Goal: Transaction & Acquisition: Purchase product/service

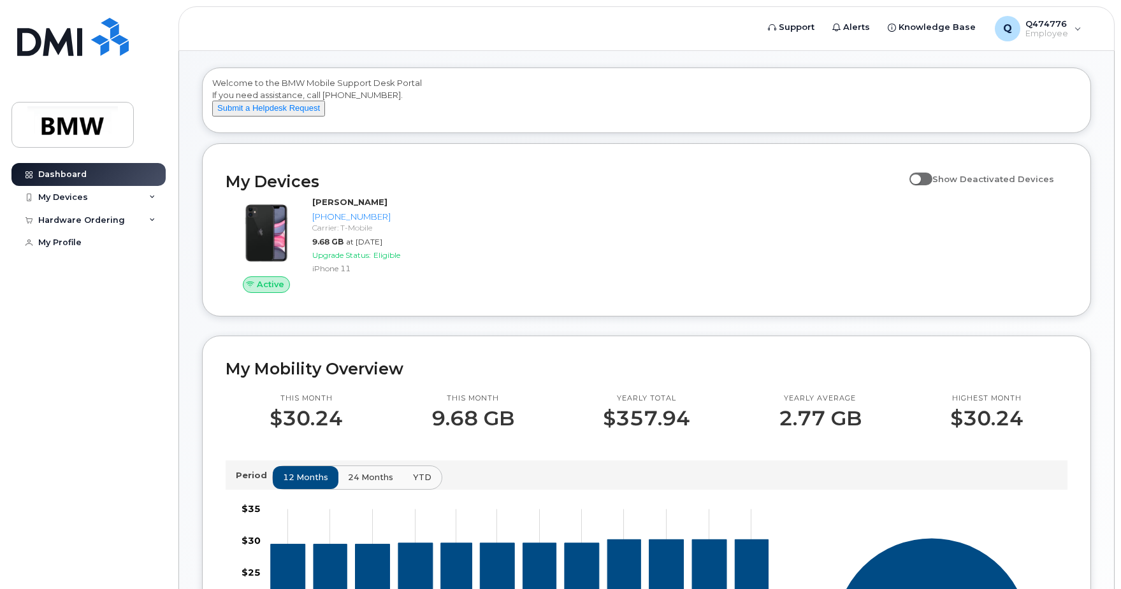
scroll to position [64, 0]
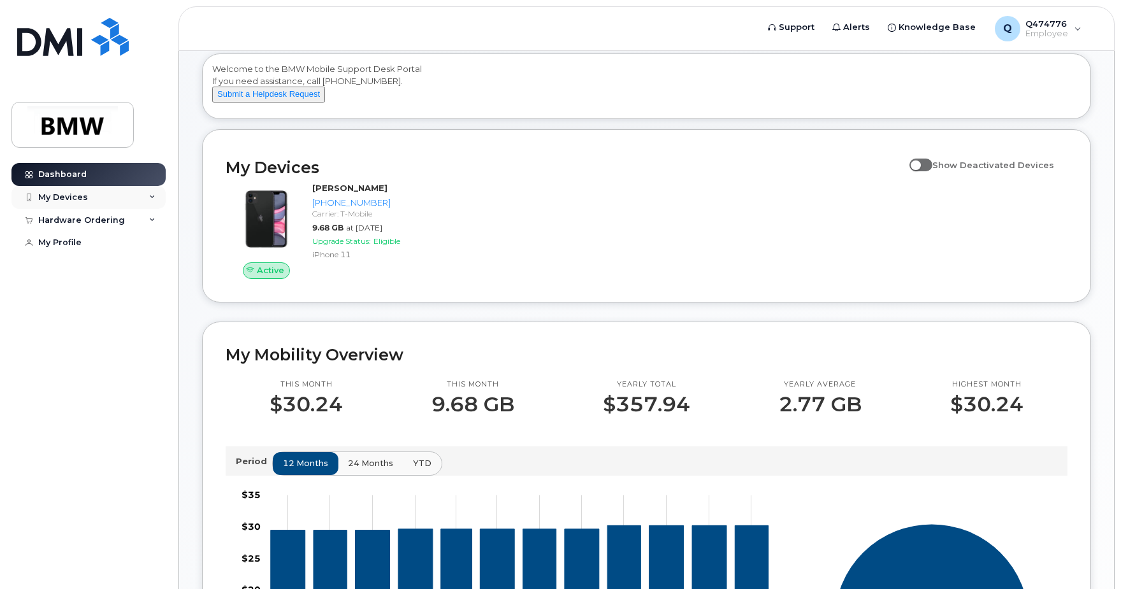
click at [145, 197] on div "My Devices" at bounding box center [88, 197] width 154 height 23
click at [919, 163] on input "Show Deactivated Devices" at bounding box center [914, 158] width 10 height 10
click at [932, 171] on span at bounding box center [920, 165] width 23 height 13
click at [919, 163] on input "Show Deactivated Devices" at bounding box center [914, 158] width 10 height 10
checkbox input "false"
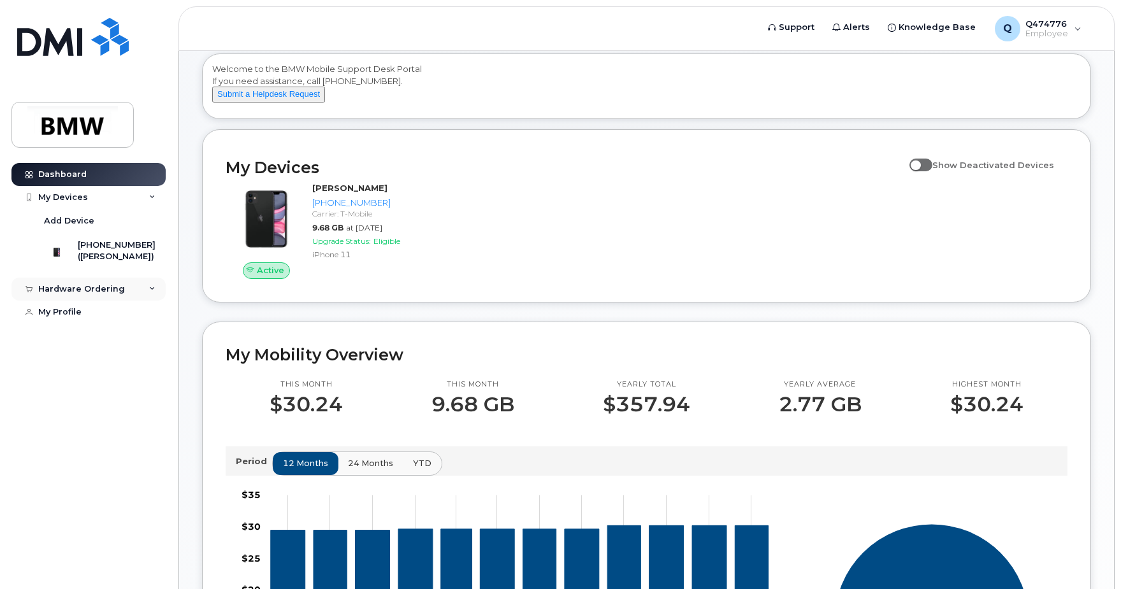
click at [143, 295] on div "Hardware Ordering" at bounding box center [88, 289] width 154 height 23
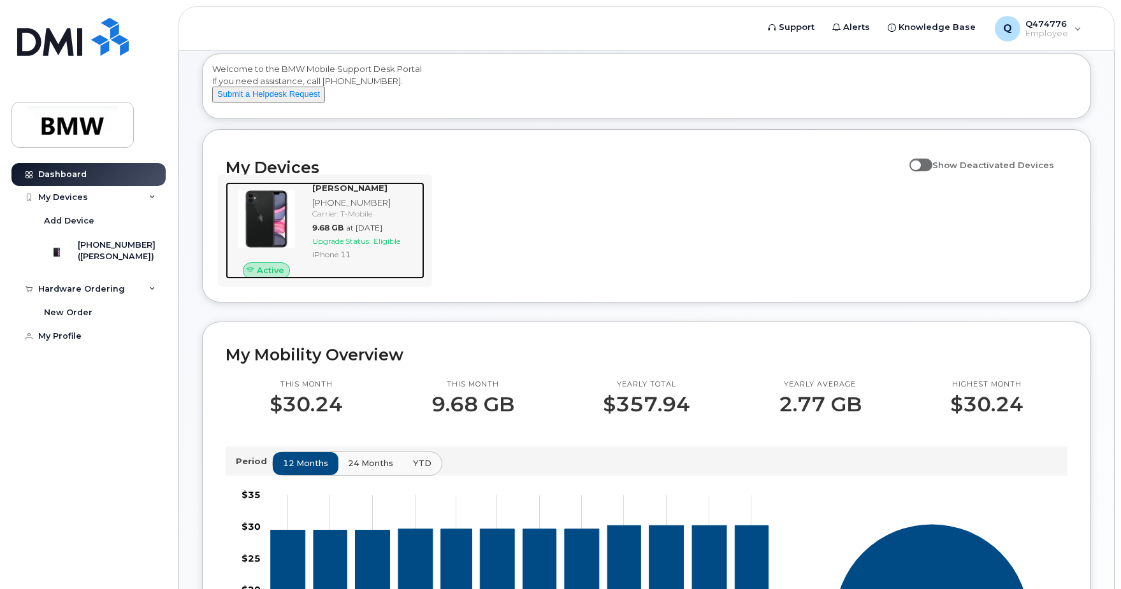
click at [285, 233] on img at bounding box center [266, 219] width 61 height 61
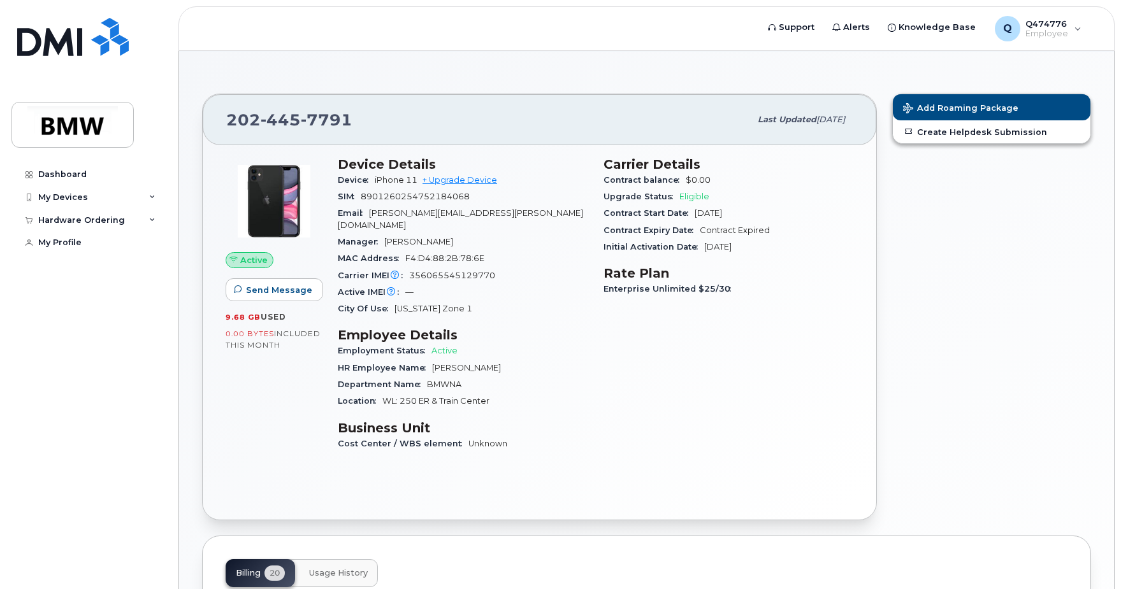
scroll to position [333, 0]
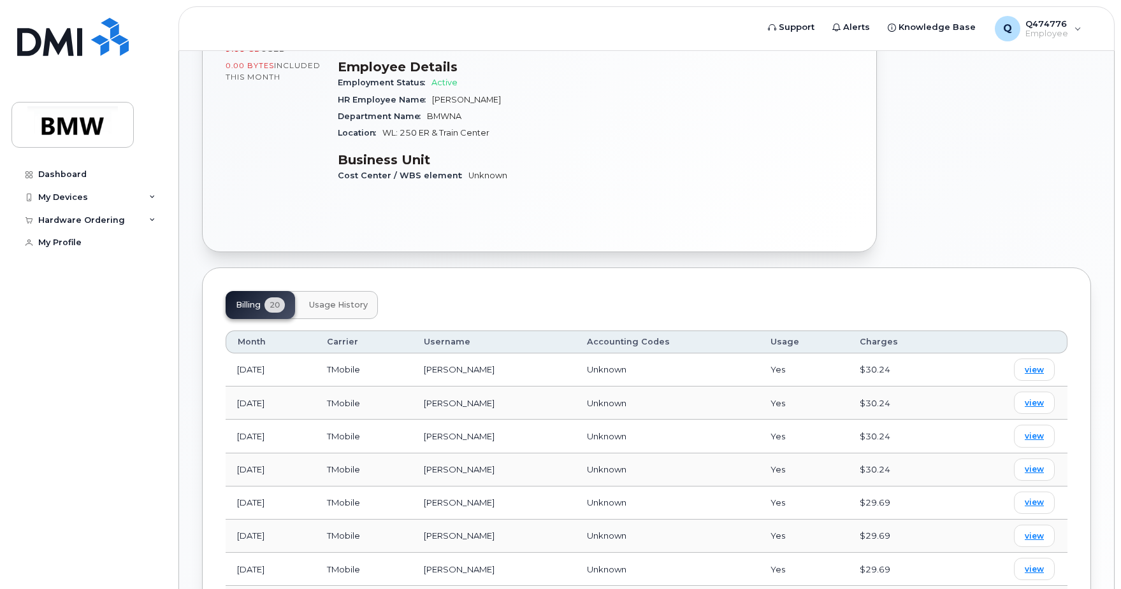
click at [360, 300] on span "Usage History" at bounding box center [338, 305] width 59 height 10
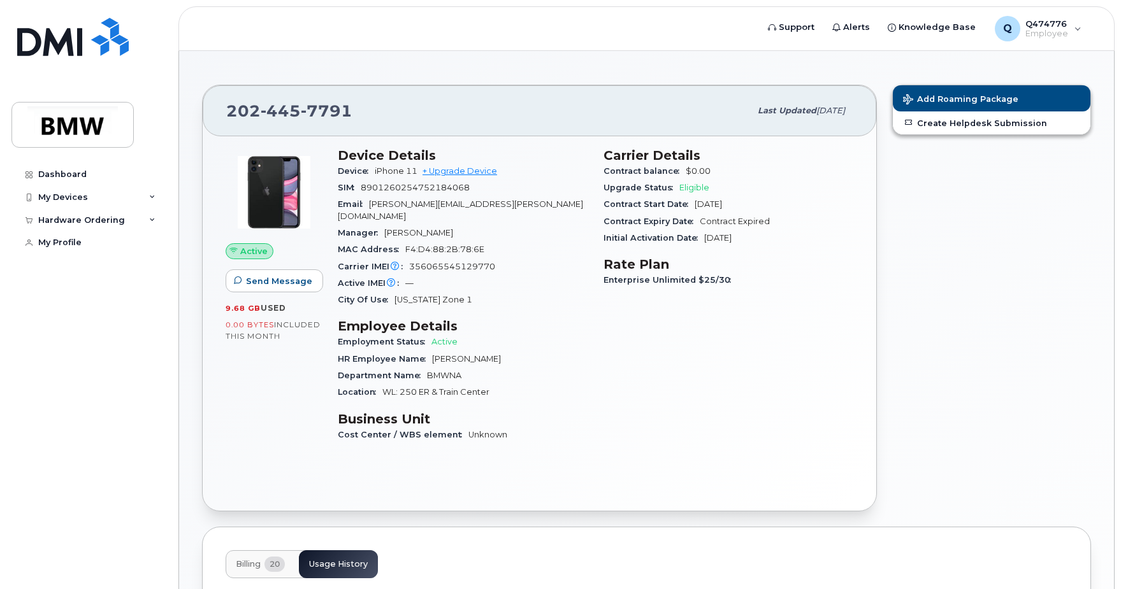
scroll to position [0, 0]
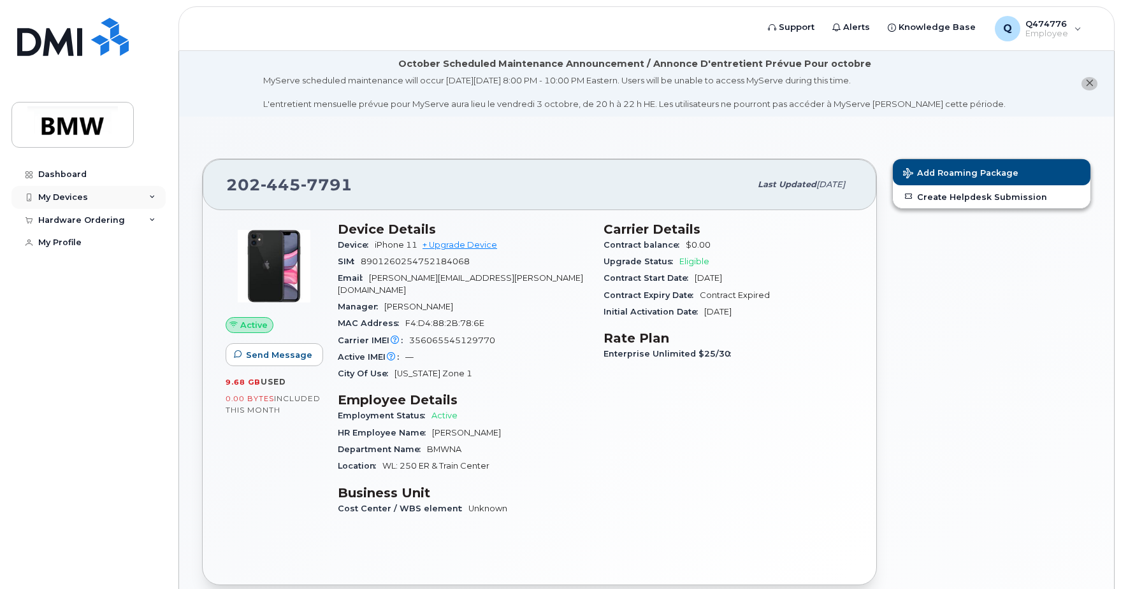
click at [142, 198] on div "My Devices" at bounding box center [88, 197] width 154 height 23
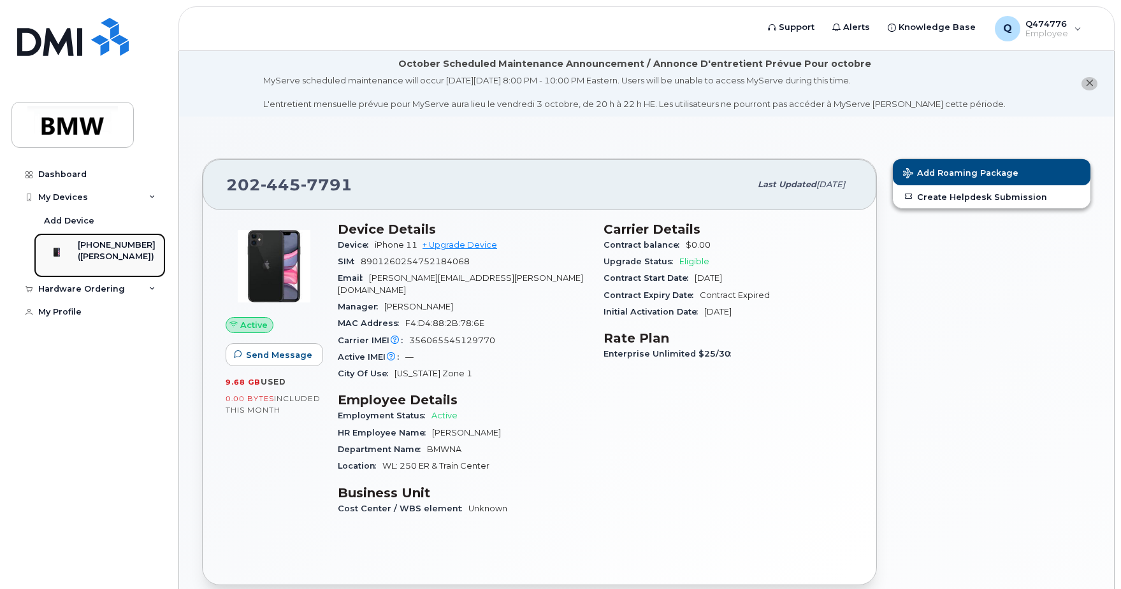
click at [134, 245] on div "[PHONE_NUMBER]" at bounding box center [117, 245] width 78 height 11
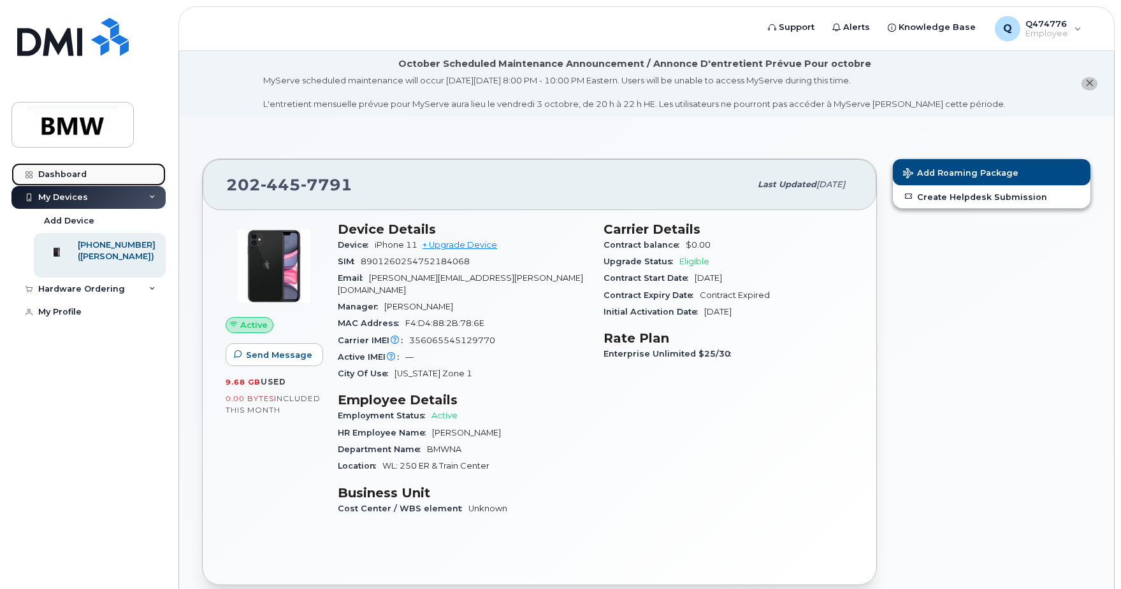
click at [64, 173] on div "Dashboard" at bounding box center [62, 174] width 48 height 10
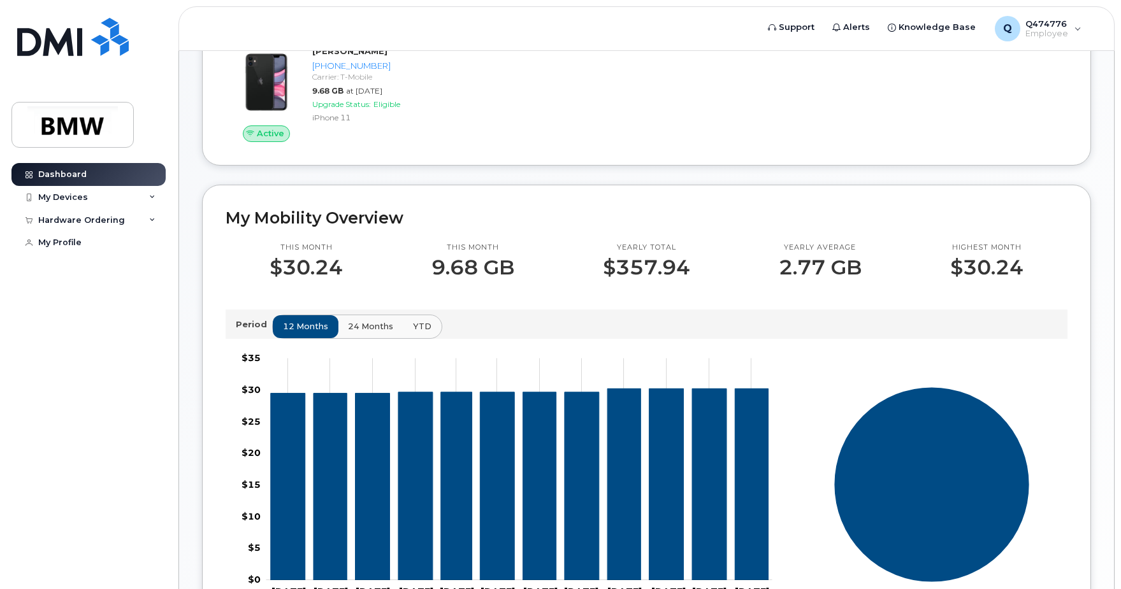
scroll to position [319, 0]
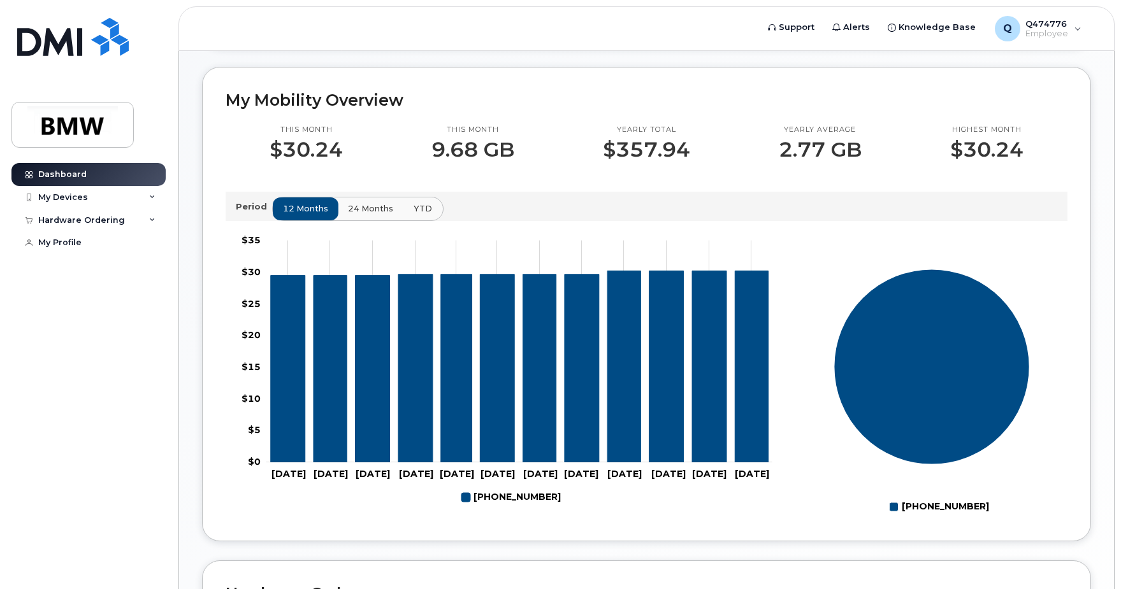
click at [421, 215] on span "YTD" at bounding box center [423, 209] width 18 height 12
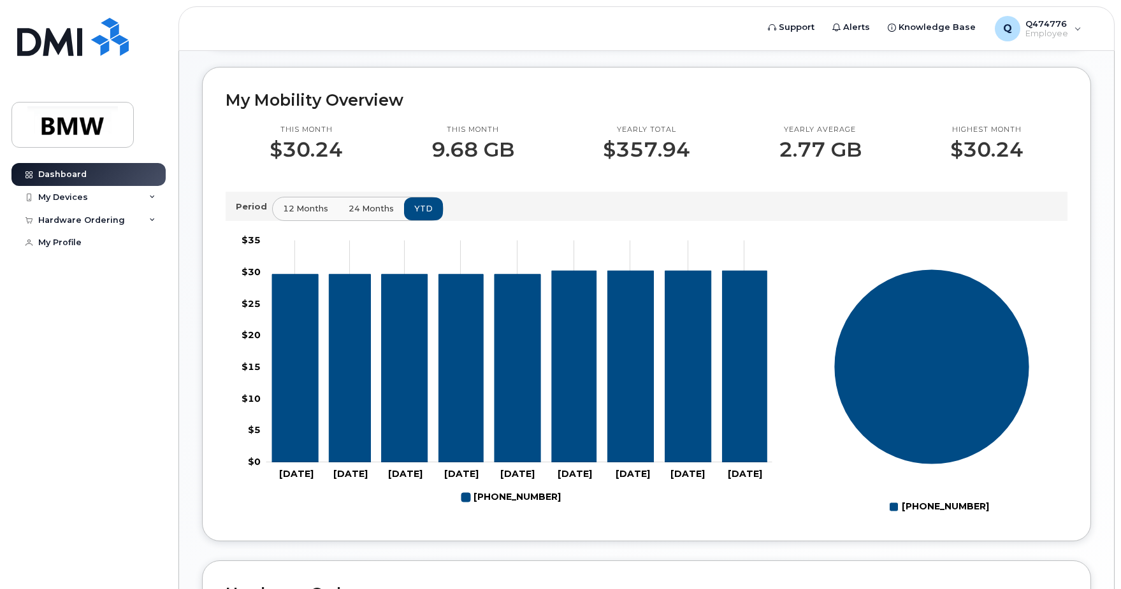
click at [386, 215] on span "24 months" at bounding box center [371, 209] width 45 height 12
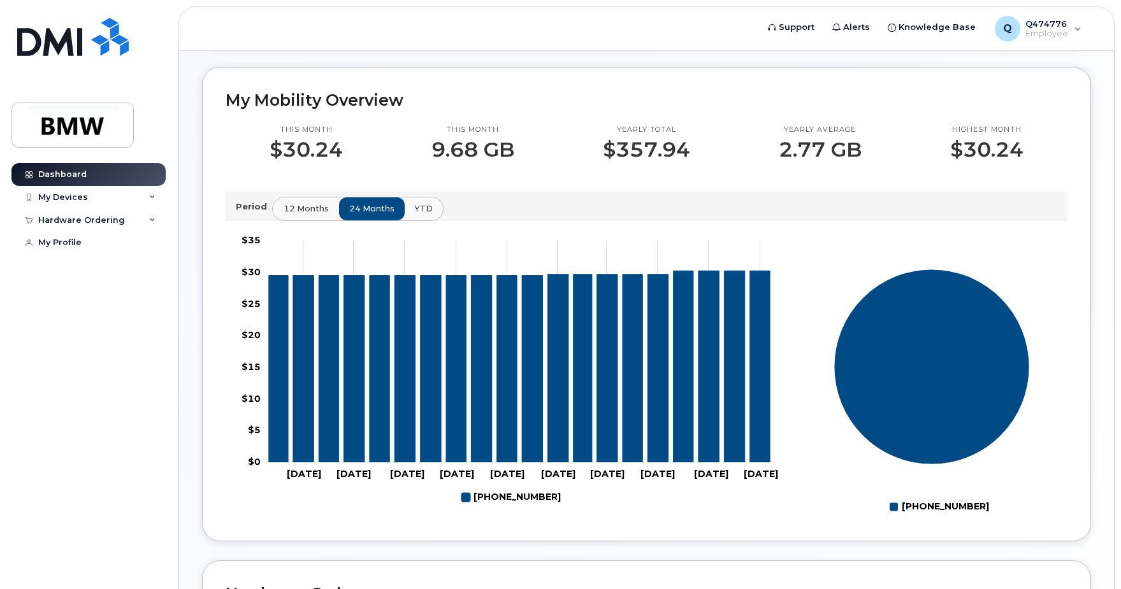
click at [320, 215] on span "12 months" at bounding box center [306, 209] width 45 height 12
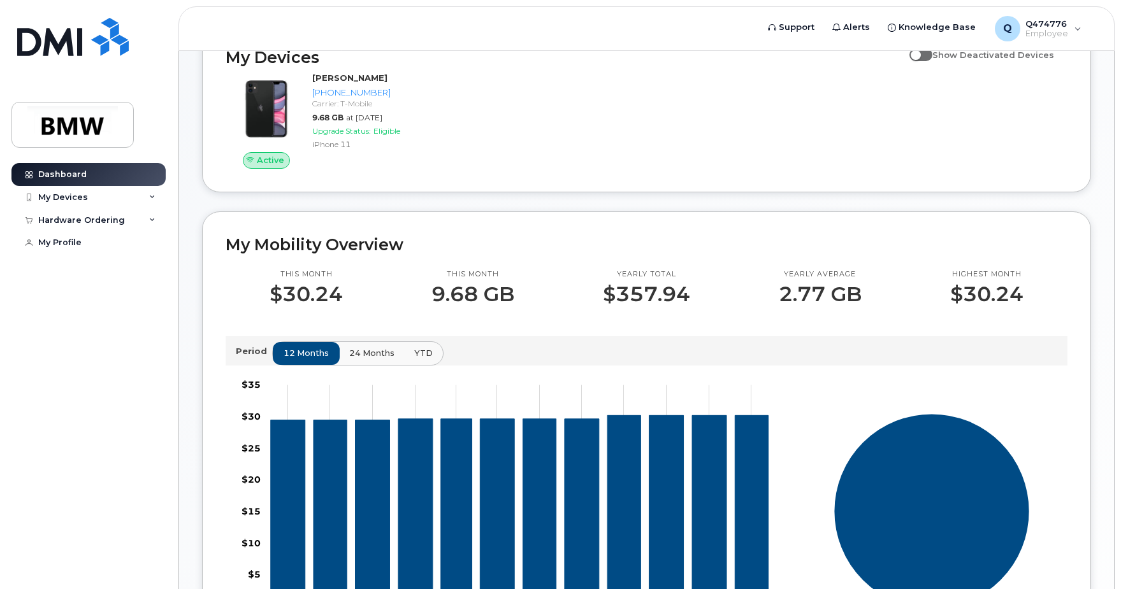
scroll to position [0, 0]
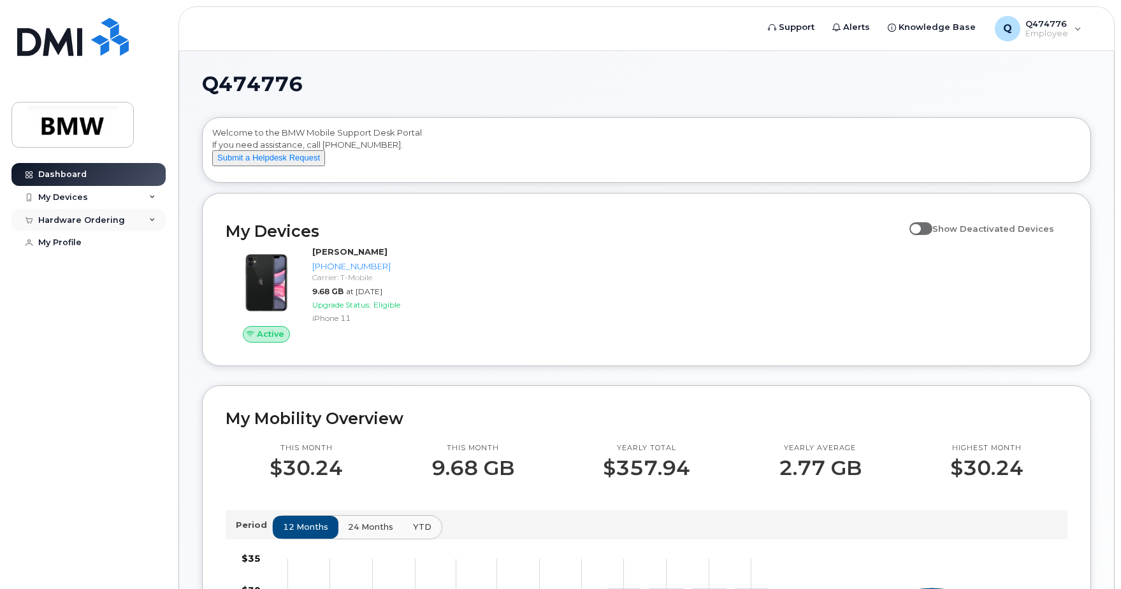
click at [133, 220] on div "Hardware Ordering" at bounding box center [88, 220] width 154 height 23
click at [93, 240] on link "New Order" at bounding box center [100, 243] width 132 height 24
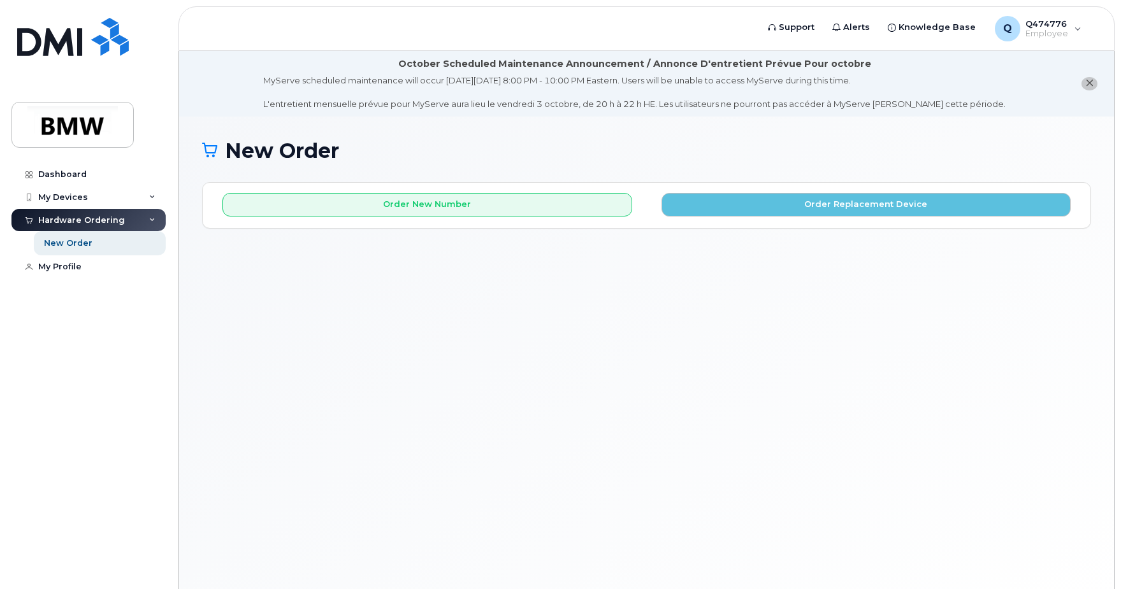
click at [641, 389] on div "New Order × Share This Order If you want to allow others to create or edit orde…" at bounding box center [646, 369] width 935 height 504
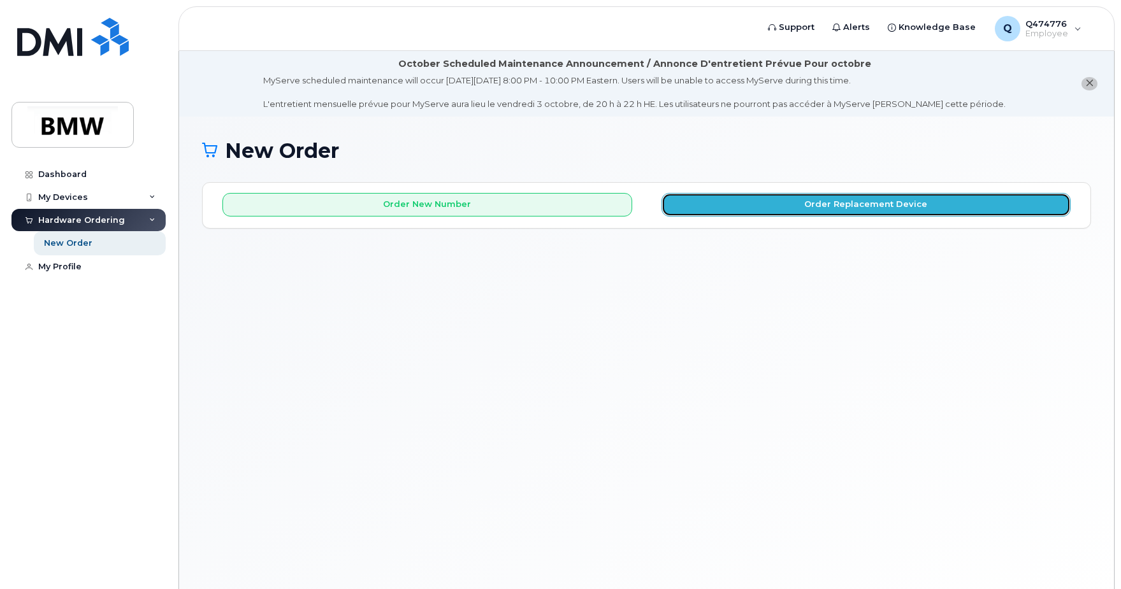
click at [800, 200] on button "Order Replacement Device" at bounding box center [866, 205] width 410 height 24
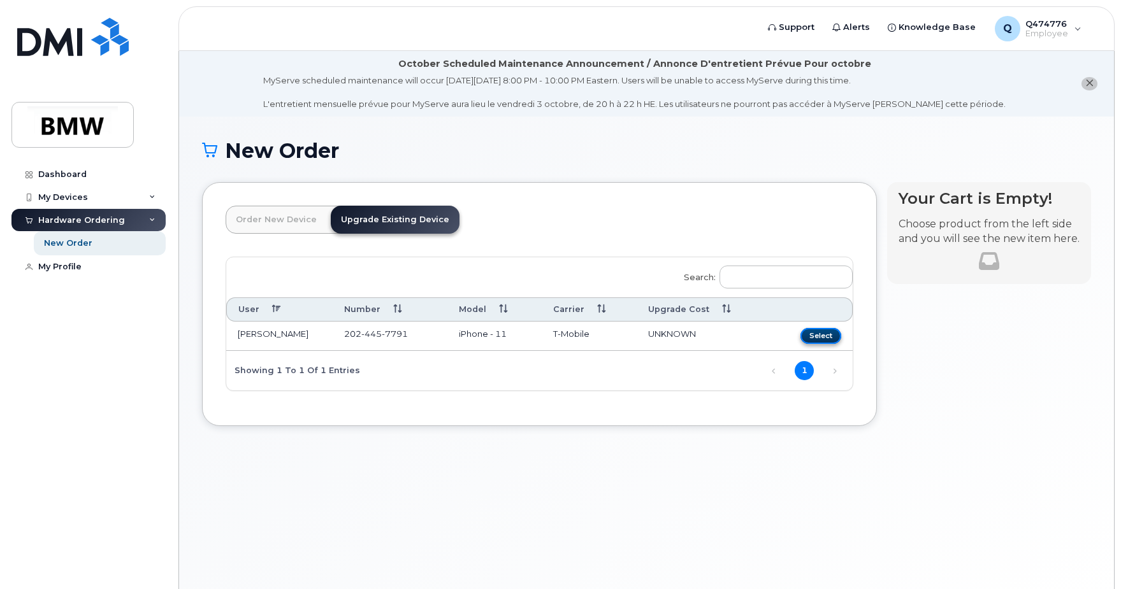
click at [825, 333] on button "Select" at bounding box center [820, 336] width 41 height 16
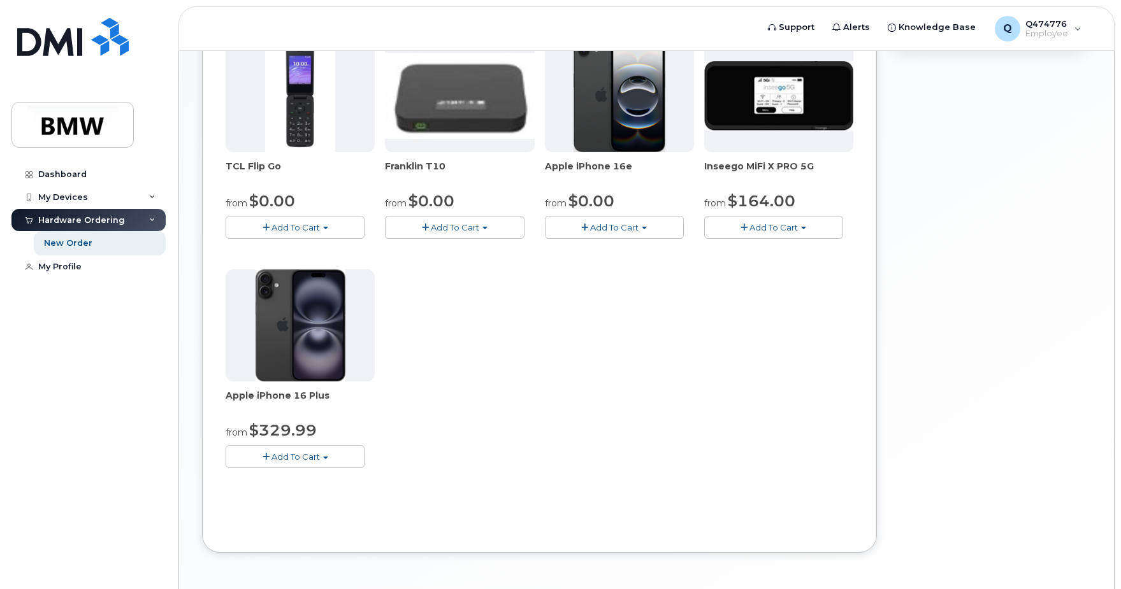
scroll to position [382, 0]
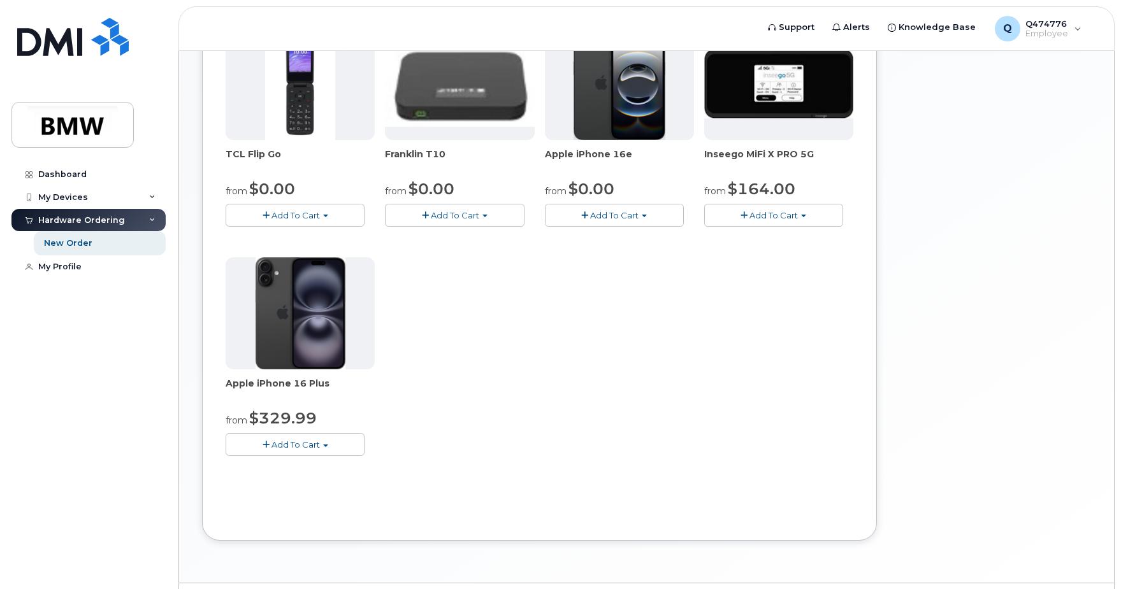
click at [313, 446] on span "Add To Cart" at bounding box center [295, 445] width 48 height 10
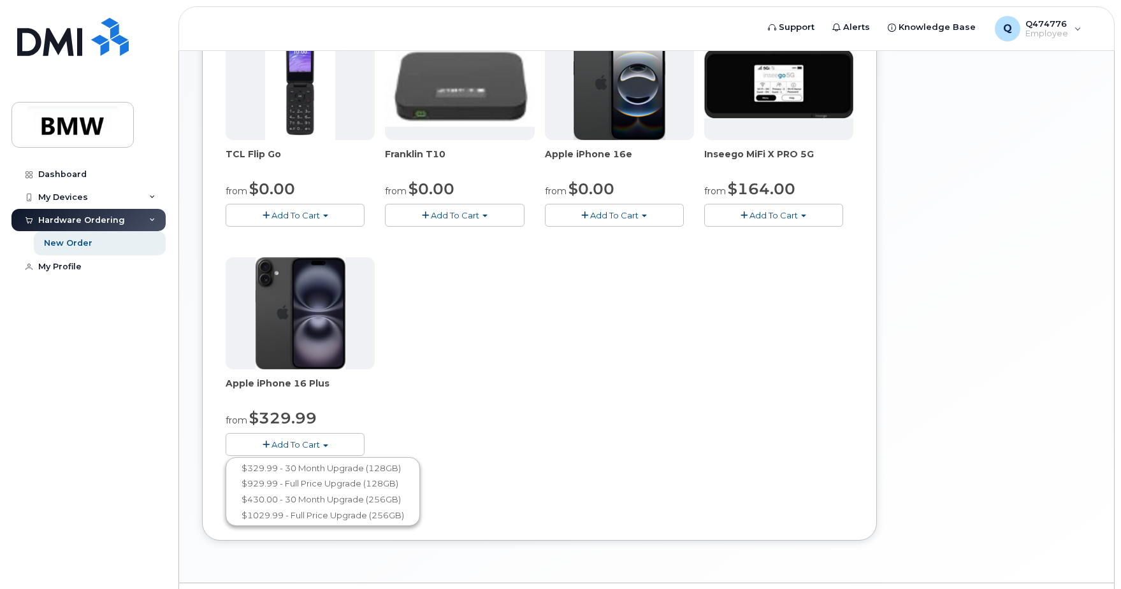
click at [707, 435] on div "TCL Flip Go from $0.00 Add To Cart $0.00 - 30 month Upgrade $96.00 - Full Price…" at bounding box center [540, 252] width 628 height 449
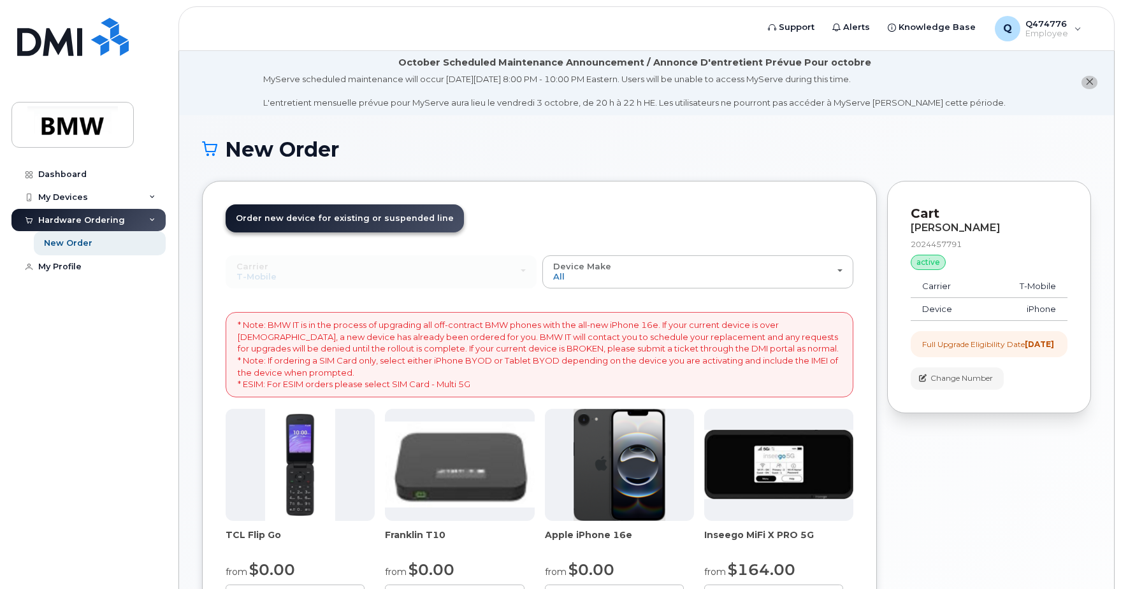
scroll to position [0, 0]
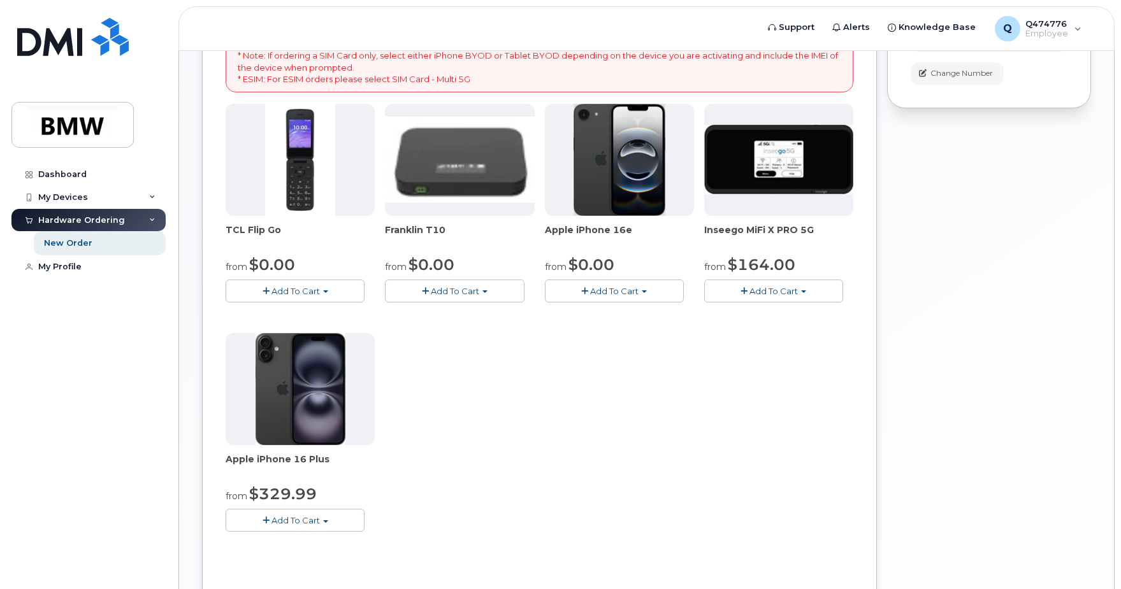
scroll to position [319, 0]
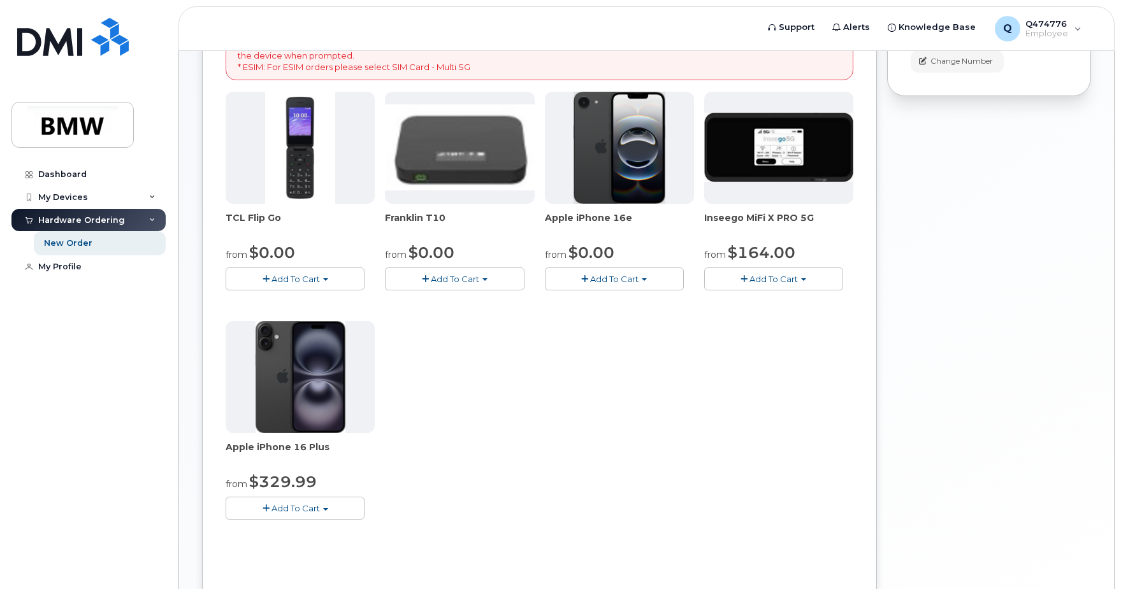
click at [645, 278] on span "button" at bounding box center [644, 279] width 5 height 3
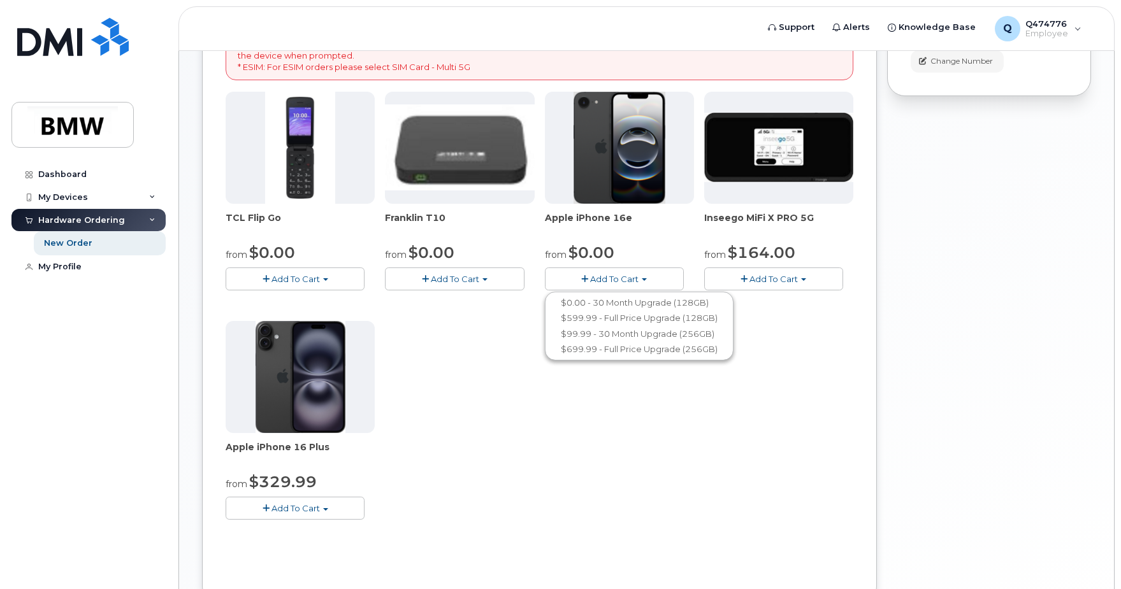
click at [349, 512] on button "Add To Cart" at bounding box center [295, 508] width 139 height 22
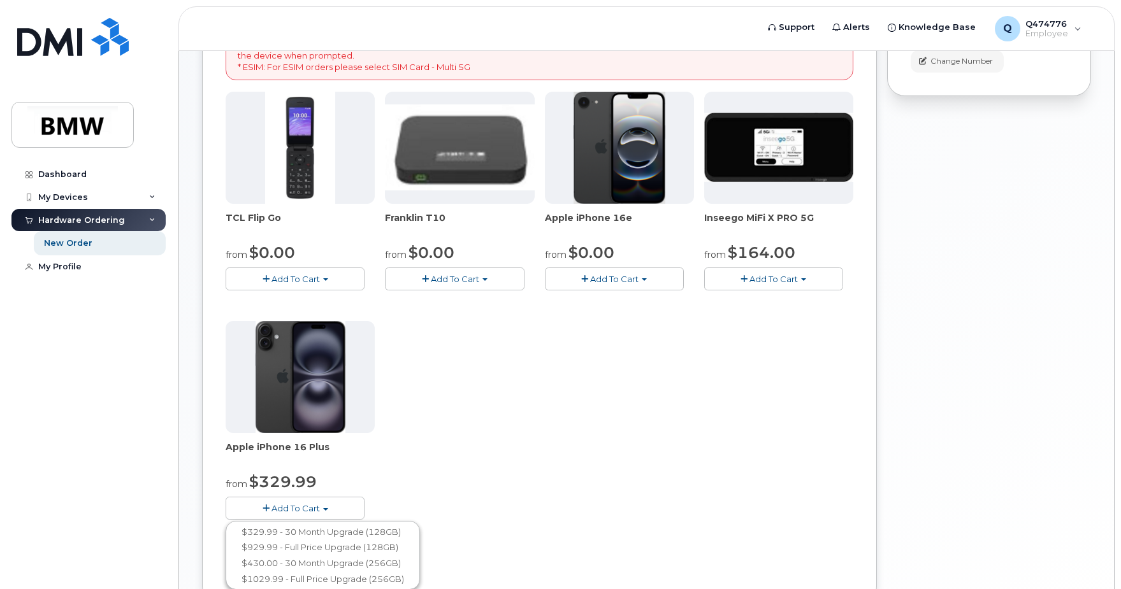
click at [644, 280] on span "button" at bounding box center [644, 279] width 5 height 3
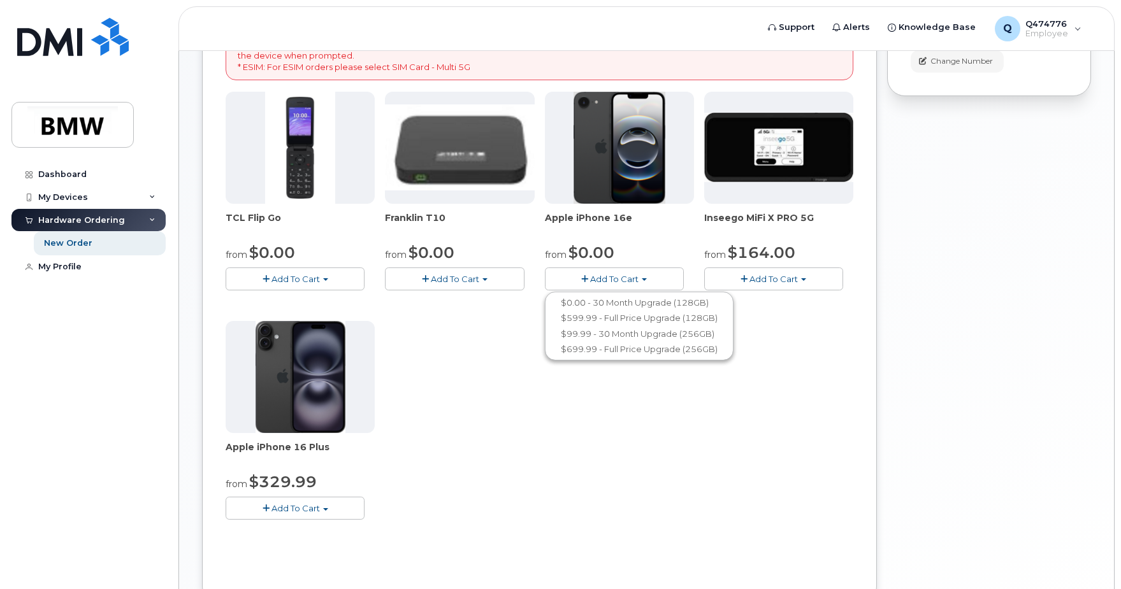
click at [437, 496] on div "TCL Flip Go from $0.00 Add To Cart $0.00 - 30 month Upgrade $96.00 - Full Price…" at bounding box center [540, 316] width 628 height 449
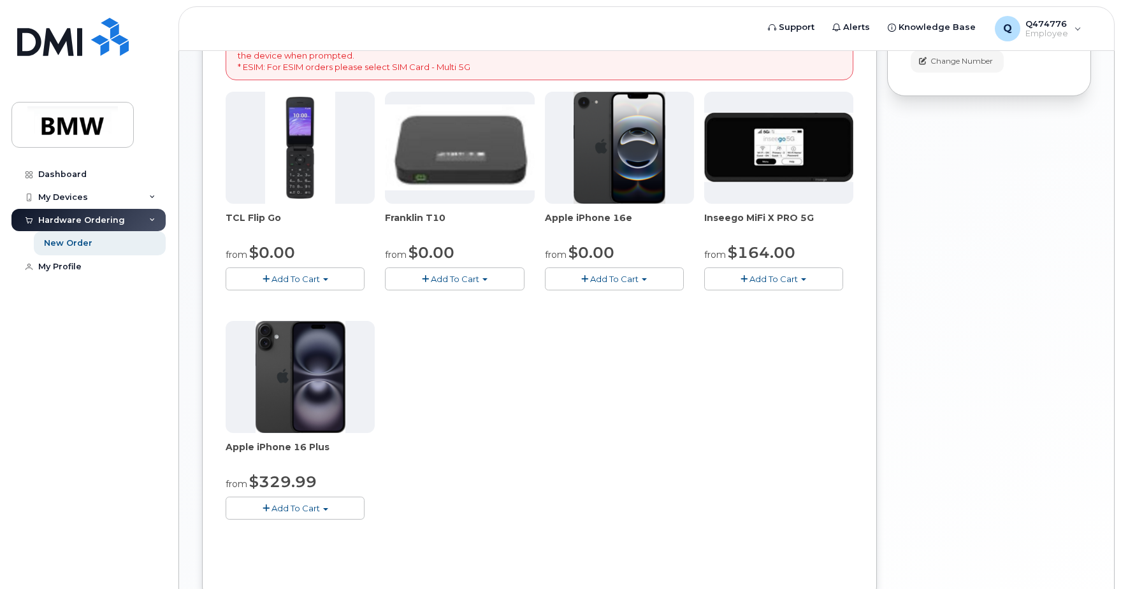
click at [336, 505] on button "Add To Cart" at bounding box center [295, 508] width 139 height 22
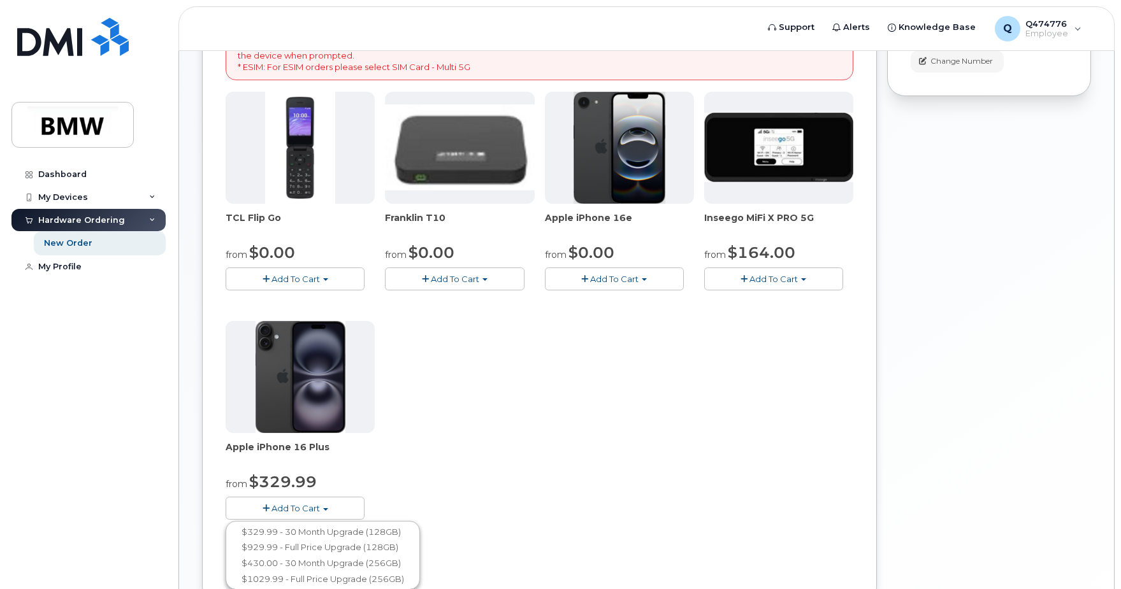
click at [496, 444] on div "TCL Flip Go from $0.00 Add To Cart $0.00 - 30 month Upgrade $96.00 - Full Price…" at bounding box center [540, 316] width 628 height 449
